Goal: Task Accomplishment & Management: Complete application form

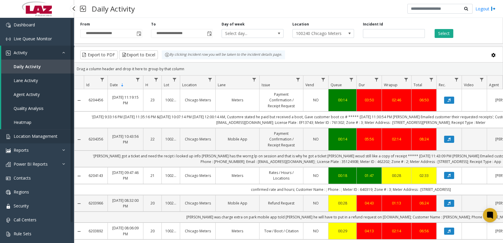
click at [20, 130] on link "Location Management" at bounding box center [37, 136] width 74 height 14
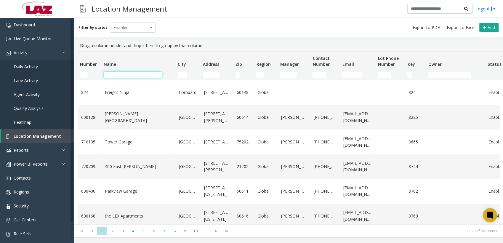
click at [135, 74] on input "Name Filter" at bounding box center [133, 75] width 58 height 6
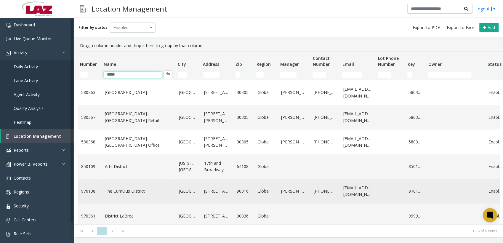
scroll to position [16, 0]
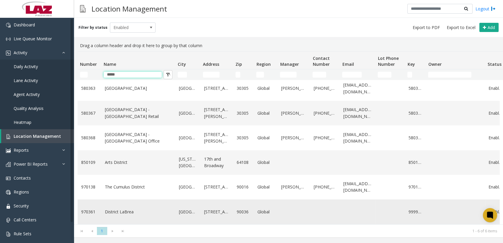
type input "*****"
click at [123, 210] on link "District LaBrea" at bounding box center [138, 212] width 67 height 7
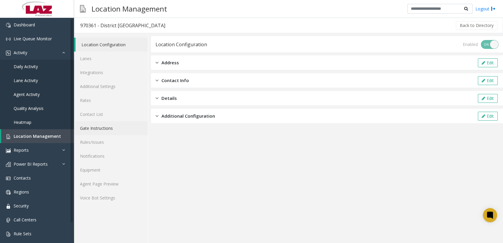
click at [99, 129] on link "Gate Instructions" at bounding box center [111, 128] width 74 height 14
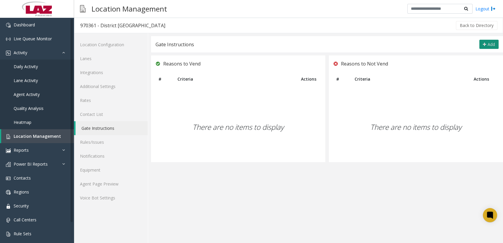
click at [496, 43] on button "Add" at bounding box center [489, 44] width 19 height 9
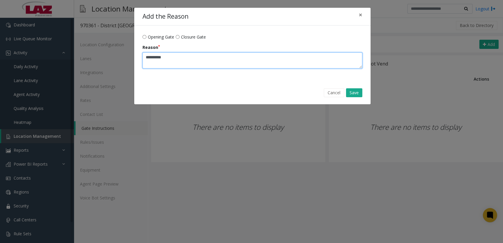
click at [190, 59] on textarea "Reason" at bounding box center [253, 60] width 220 height 16
click at [194, 58] on textarea "Reason" at bounding box center [253, 60] width 220 height 16
click at [178, 58] on textarea "Reason" at bounding box center [253, 60] width 220 height 16
click at [173, 56] on textarea "Reason" at bounding box center [253, 60] width 220 height 16
click at [162, 57] on textarea "Reason" at bounding box center [253, 60] width 220 height 16
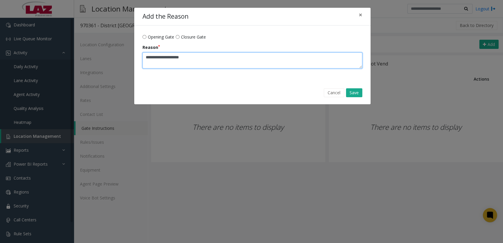
click at [156, 56] on textarea "Reason" at bounding box center [253, 60] width 220 height 16
click at [147, 57] on textarea "Reason" at bounding box center [253, 60] width 220 height 16
click at [214, 60] on textarea "Reason" at bounding box center [253, 60] width 220 height 16
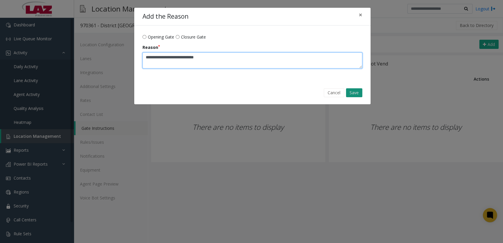
type textarea "**********"
click at [350, 92] on button "Save" at bounding box center [354, 92] width 16 height 9
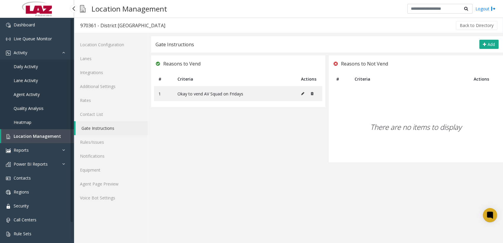
click at [34, 138] on span "Location Management" at bounding box center [37, 136] width 47 height 6
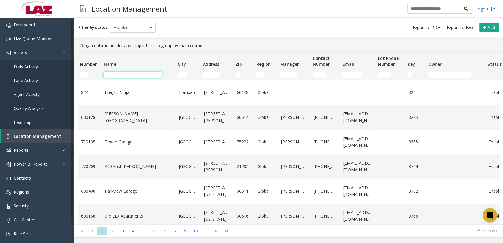
click at [119, 73] on input "Name Filter" at bounding box center [133, 75] width 58 height 6
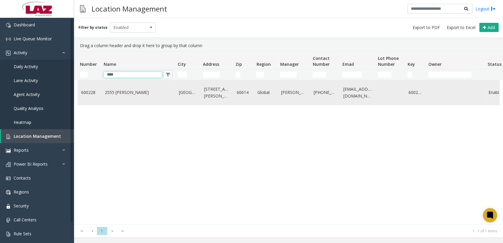
type input "****"
click at [117, 98] on td "2555 [PERSON_NAME]" at bounding box center [138, 92] width 74 height 25
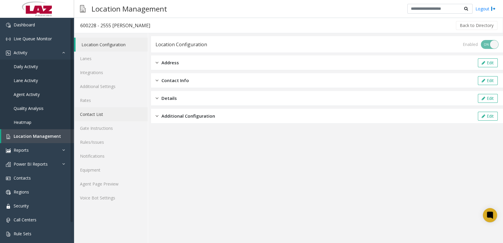
click at [93, 115] on link "Contact List" at bounding box center [111, 114] width 74 height 14
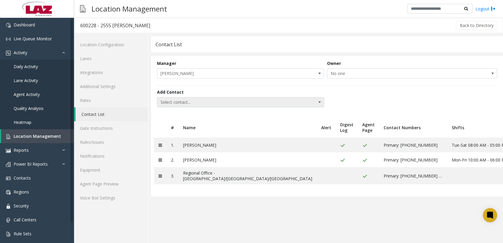
click at [229, 100] on span "Select contact..." at bounding box center [223, 102] width 133 height 9
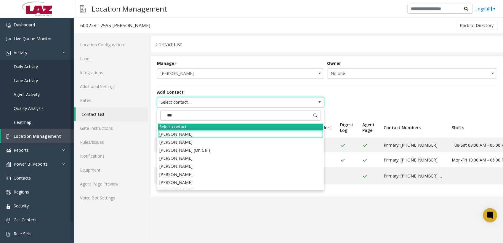
type input "****"
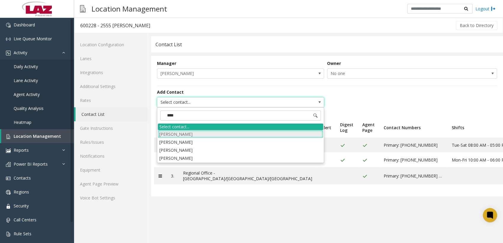
click at [190, 132] on li "[PERSON_NAME]" at bounding box center [240, 134] width 165 height 8
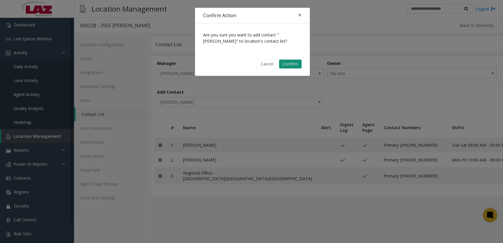
click at [286, 63] on button "Confirm" at bounding box center [290, 64] width 23 height 9
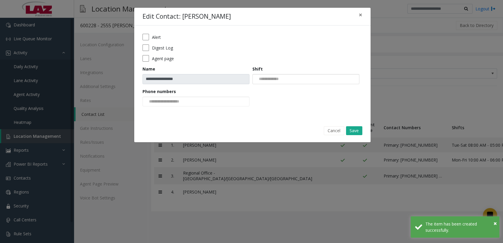
click at [273, 78] on input at bounding box center [268, 78] width 30 height 9
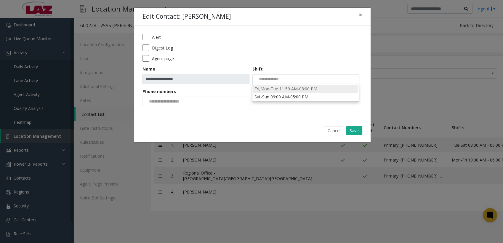
click at [283, 87] on li "Fri,Mon-Tue 11:59 AM-08:00 PM" at bounding box center [305, 89] width 105 height 8
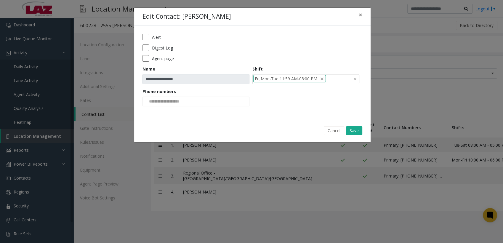
click at [330, 76] on input at bounding box center [329, 78] width 7 height 9
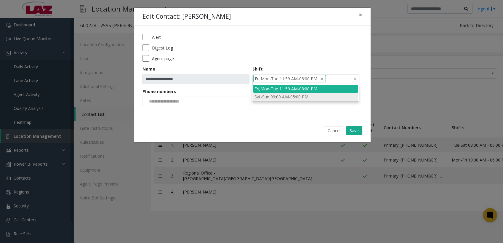
click at [310, 98] on li "Sat-Sun 09:00 AM-05:00 PM" at bounding box center [305, 97] width 105 height 8
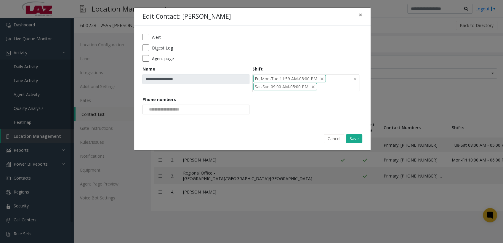
click at [169, 111] on input at bounding box center [165, 109] width 45 height 9
click at [167, 118] on li "[PHONE_NUMBER]" at bounding box center [195, 119] width 105 height 8
click at [353, 139] on button "Save" at bounding box center [354, 138] width 16 height 9
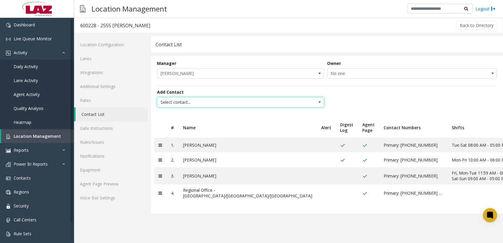
click at [183, 100] on span "Select contact..." at bounding box center [223, 102] width 133 height 9
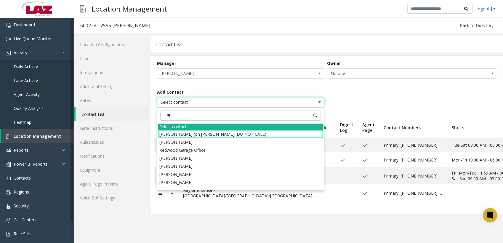
type input "*"
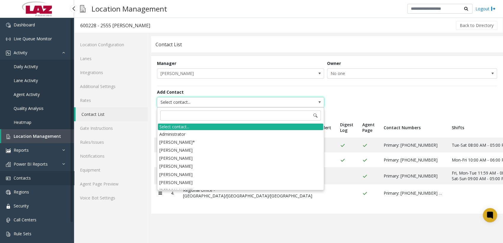
click at [24, 179] on span "Contacts" at bounding box center [22, 178] width 17 height 6
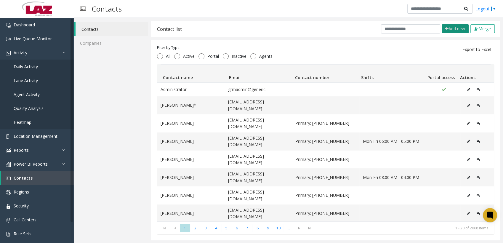
click at [452, 25] on button "Add new" at bounding box center [455, 28] width 27 height 9
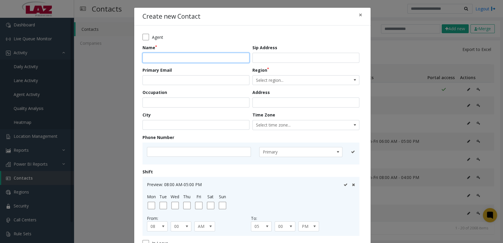
click at [188, 58] on input "text" at bounding box center [196, 58] width 107 height 10
type input "**********"
click at [186, 82] on input "email" at bounding box center [196, 80] width 107 height 10
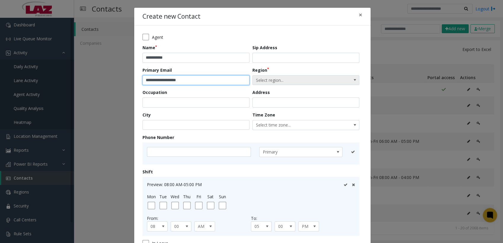
type input "**********"
click at [273, 80] on span "Select region..." at bounding box center [295, 80] width 85 height 9
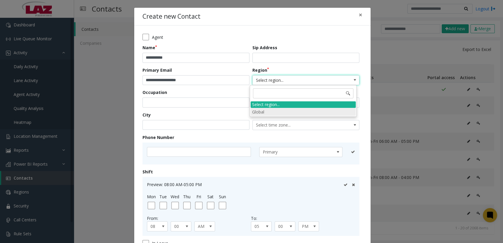
click at [273, 109] on li "Global" at bounding box center [303, 112] width 105 height 8
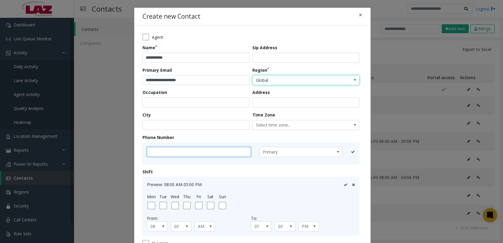
click at [155, 150] on input "text" at bounding box center [199, 152] width 104 height 10
paste input "**********"
click at [155, 151] on input "**********" at bounding box center [199, 152] width 104 height 10
type input "**********"
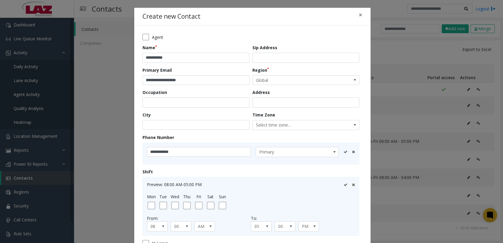
click at [344, 151] on icon at bounding box center [346, 152] width 4 height 4
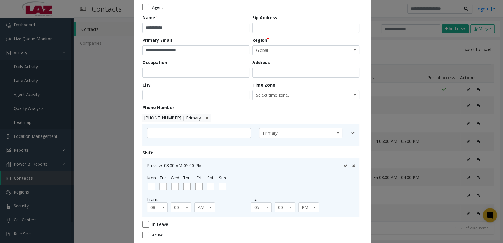
scroll to position [68, 0]
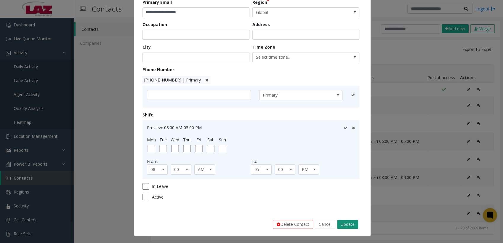
click at [342, 221] on button "Update" at bounding box center [347, 224] width 21 height 9
